Goal: Register for event/course

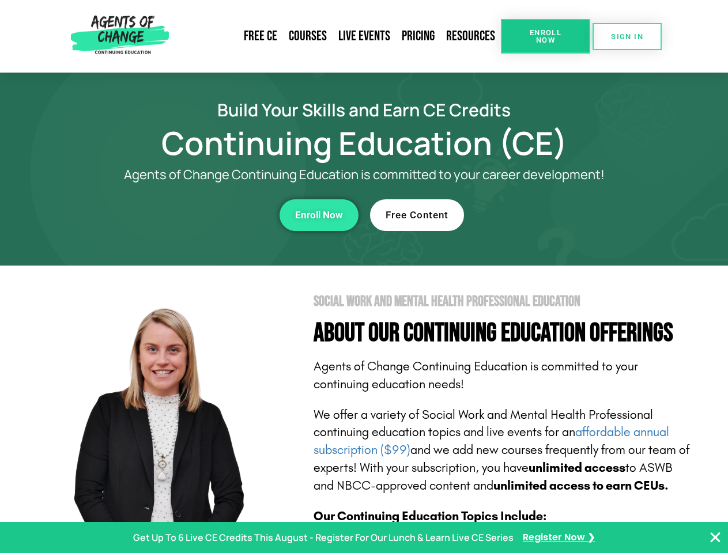
click at [364, 277] on section "Social Work and Mental Health Professional Education About Our Continuing Educa…" at bounding box center [364, 508] width 728 height 484
click at [545, 36] on span "Enroll Now" at bounding box center [545, 36] width 52 height 15
click at [627, 36] on span "SIGN IN" at bounding box center [627, 36] width 32 height 7
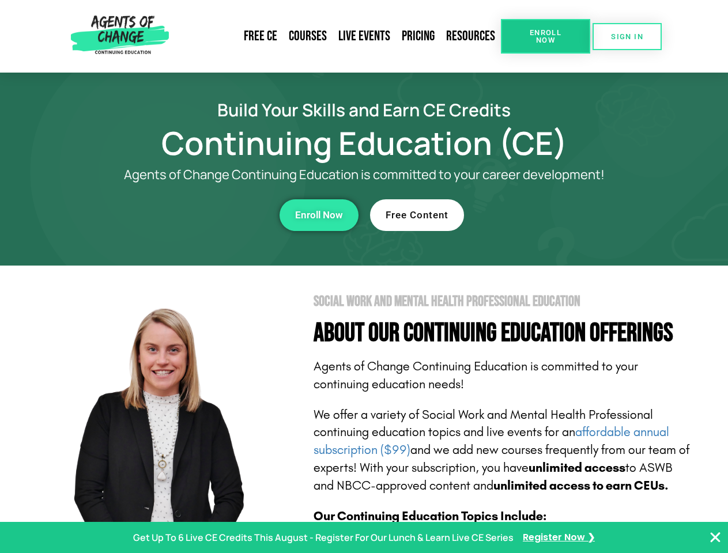
click at [200, 215] on div "Enroll Now" at bounding box center [200, 215] width 317 height 32
click at [319, 215] on span "Enroll Now" at bounding box center [319, 215] width 48 height 10
click at [529, 215] on div "Free Content" at bounding box center [528, 215] width 317 height 32
